Goal: Information Seeking & Learning: Learn about a topic

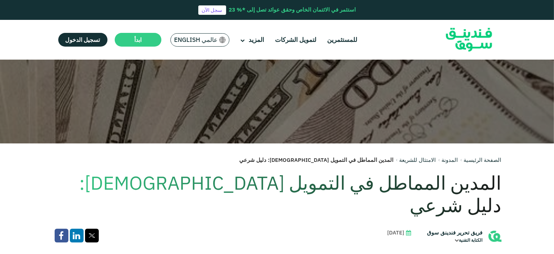
scroll to position [109, 0]
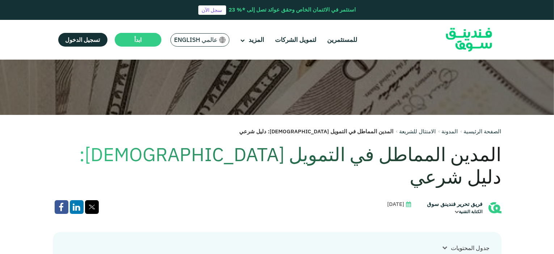
click at [449, 133] on link "المدونة" at bounding box center [450, 131] width 16 height 7
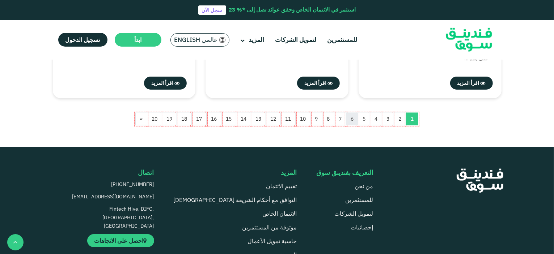
scroll to position [760, 0]
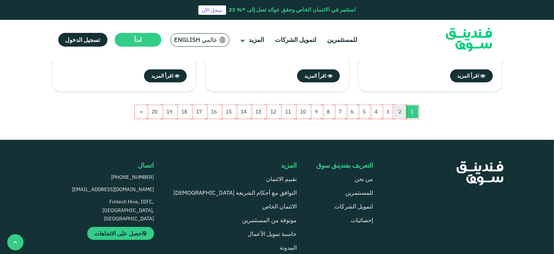
click at [399, 116] on link "2" at bounding box center [400, 112] width 12 height 13
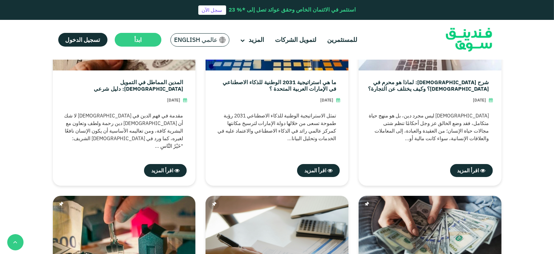
scroll to position [253, 0]
